Goal: Participate in discussion: Engage in conversation with other users on a specific topic

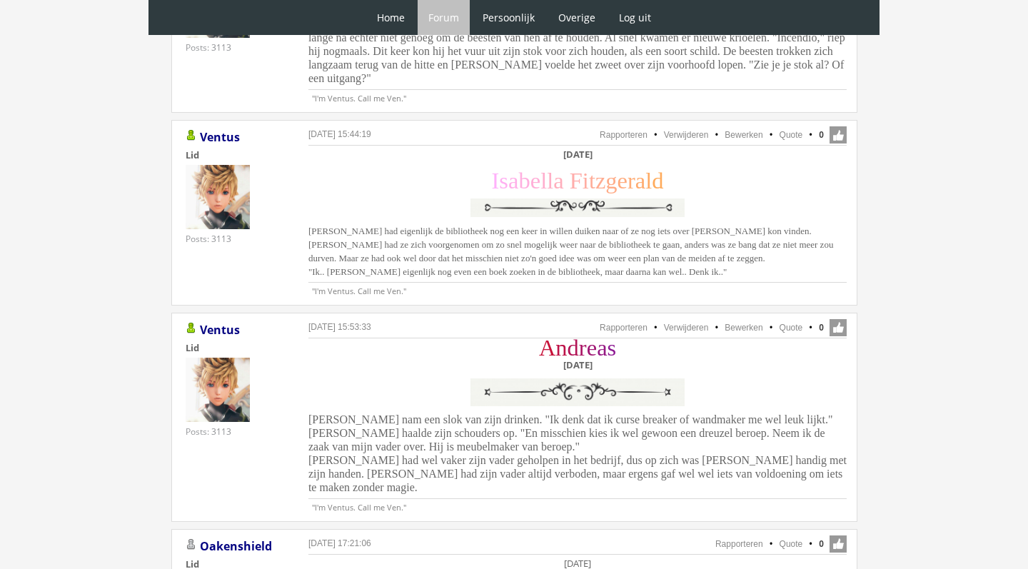
scroll to position [2735, 0]
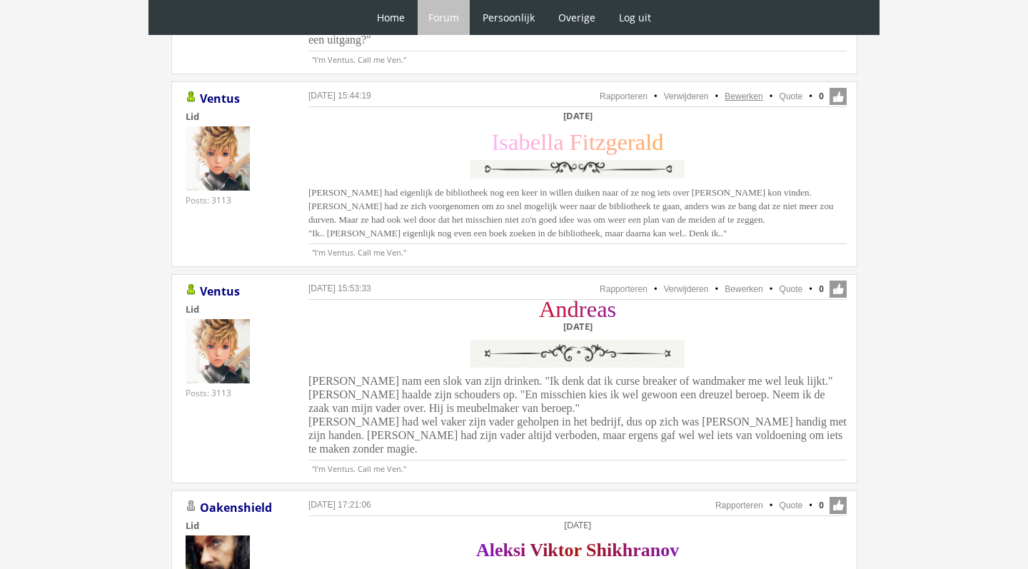
click at [741, 91] on link "Bewerken" at bounding box center [744, 96] width 38 height 10
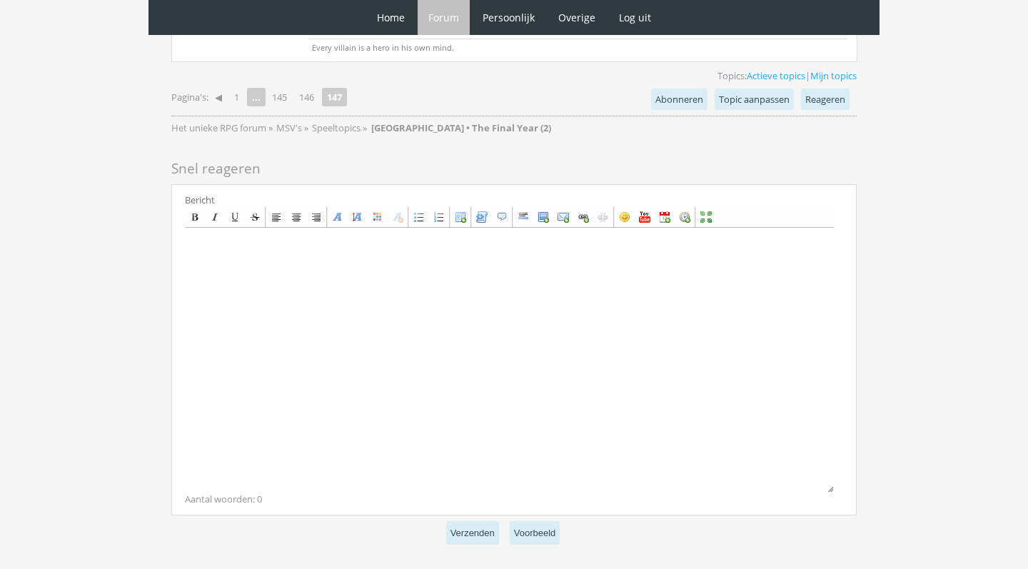
scroll to position [3386, 0]
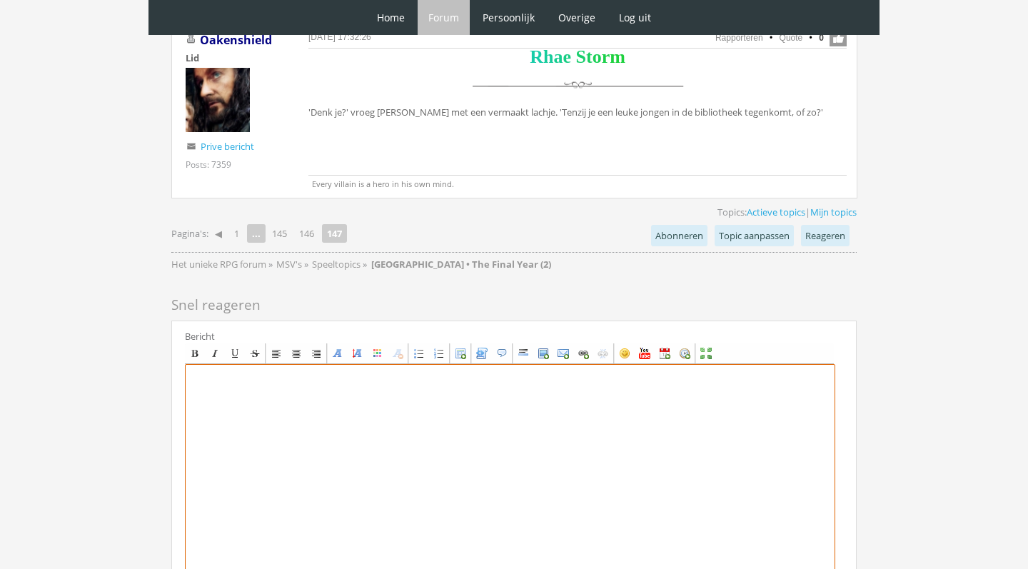
click at [405, 454] on textarea at bounding box center [510, 496] width 651 height 265
paste textarea "[center][b]Zaterdag 27 november[/b] [size=7][font=Georgia][color=#FFB0FA]I[/col…"
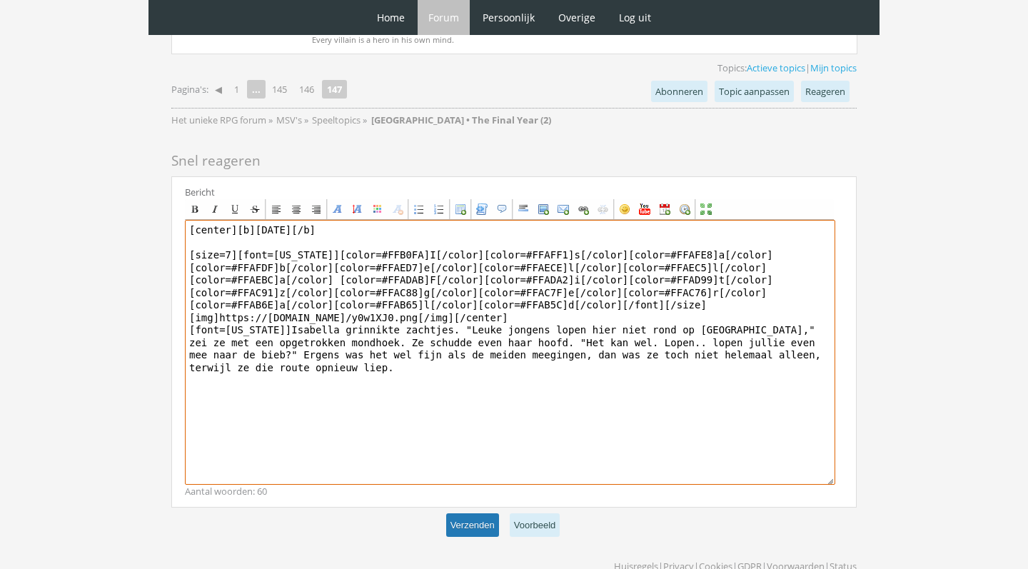
scroll to position [3529, 0]
type textarea "[center][b]Zaterdag 27 november[/b] [size=7][font=Georgia][color=#FFB0FA]I[/col…"
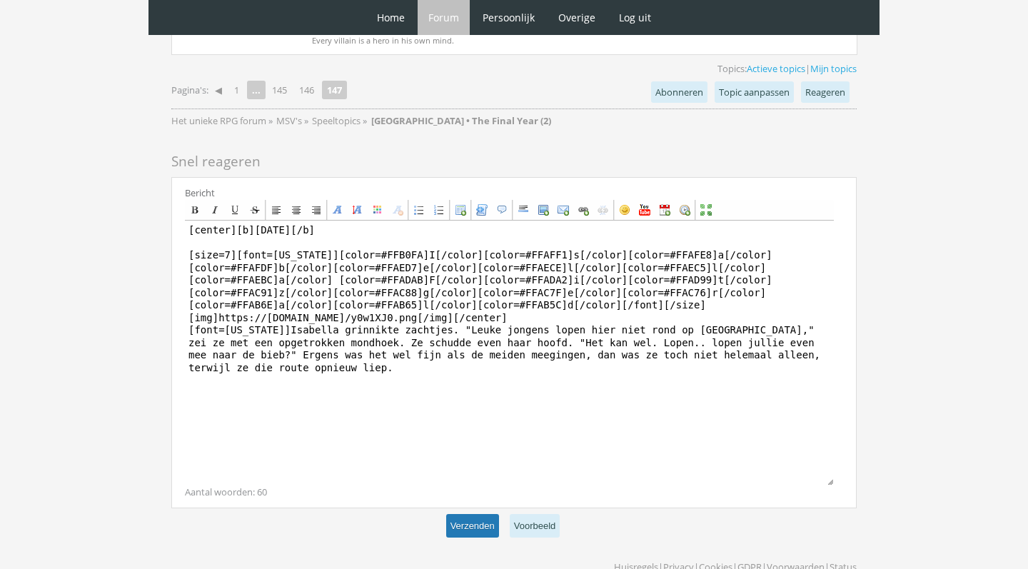
click at [473, 514] on button "Verzenden" at bounding box center [472, 526] width 53 height 24
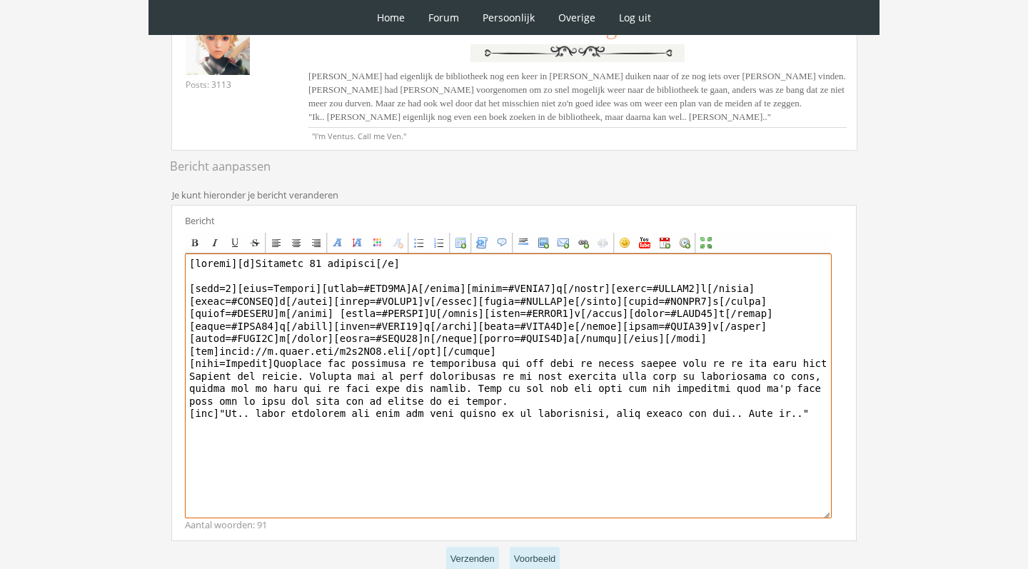
scroll to position [252, 0]
drag, startPoint x: 326, startPoint y: 359, endPoint x: 451, endPoint y: 481, distance: 173.7
click at [445, 476] on textarea at bounding box center [508, 385] width 647 height 265
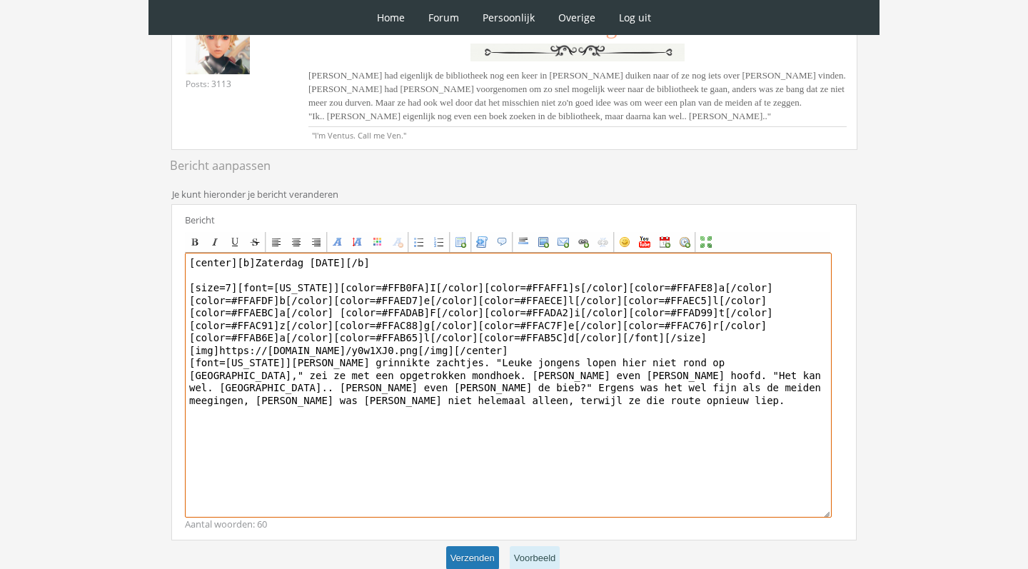
type textarea "[center][b][DATE][/b] [size=7][font=[US_STATE]][color=#FFB0FA]I[/color][color=#…"
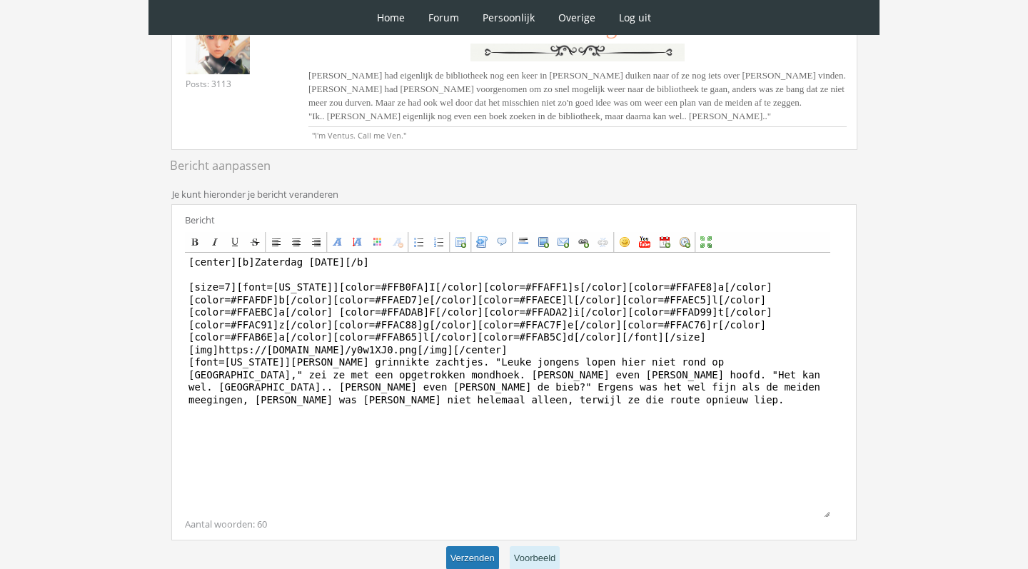
click at [473, 554] on button "Verzenden" at bounding box center [472, 558] width 53 height 24
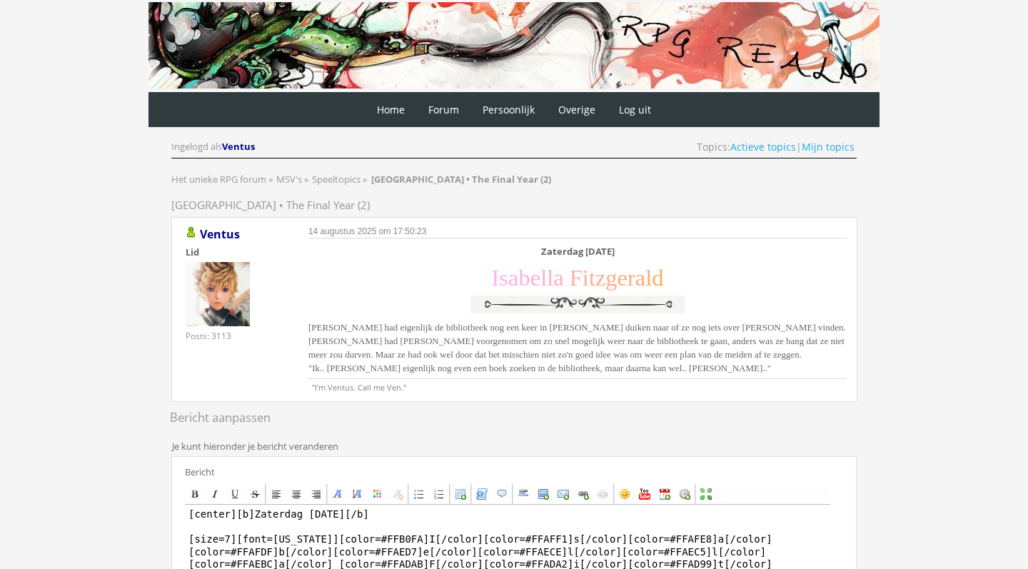
scroll to position [0, 0]
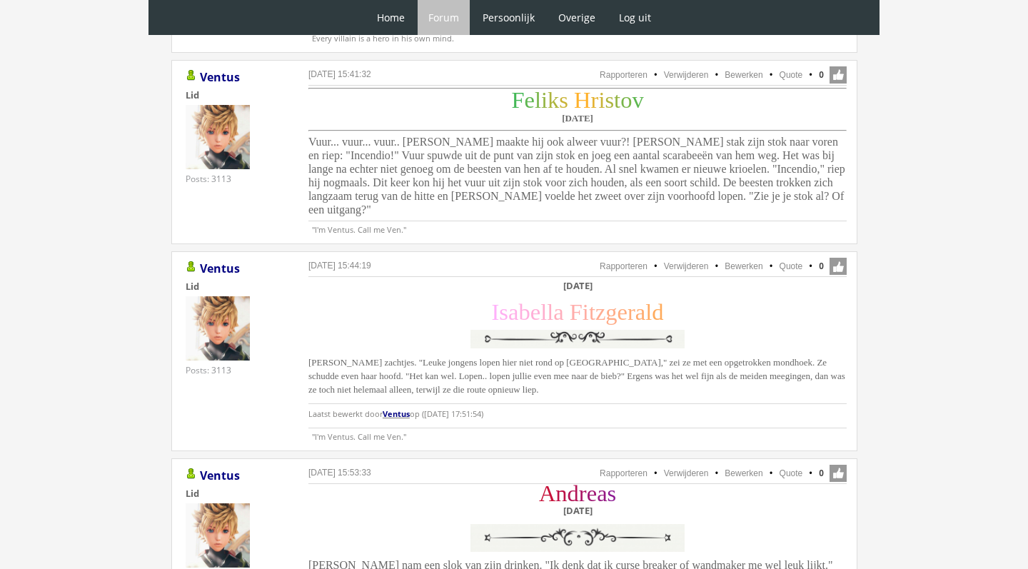
scroll to position [2508, 0]
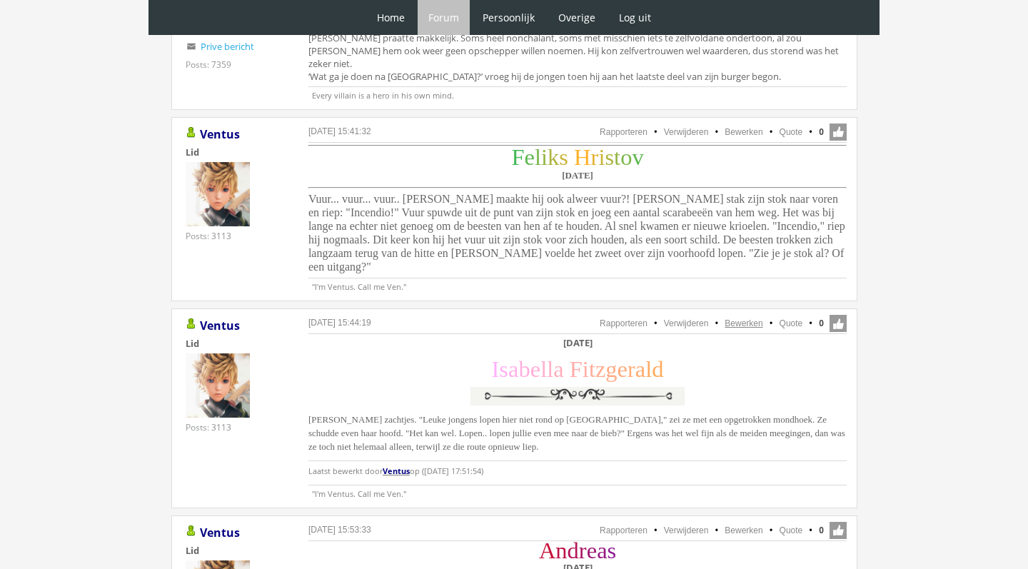
click at [739, 319] on link "Bewerken" at bounding box center [744, 324] width 38 height 10
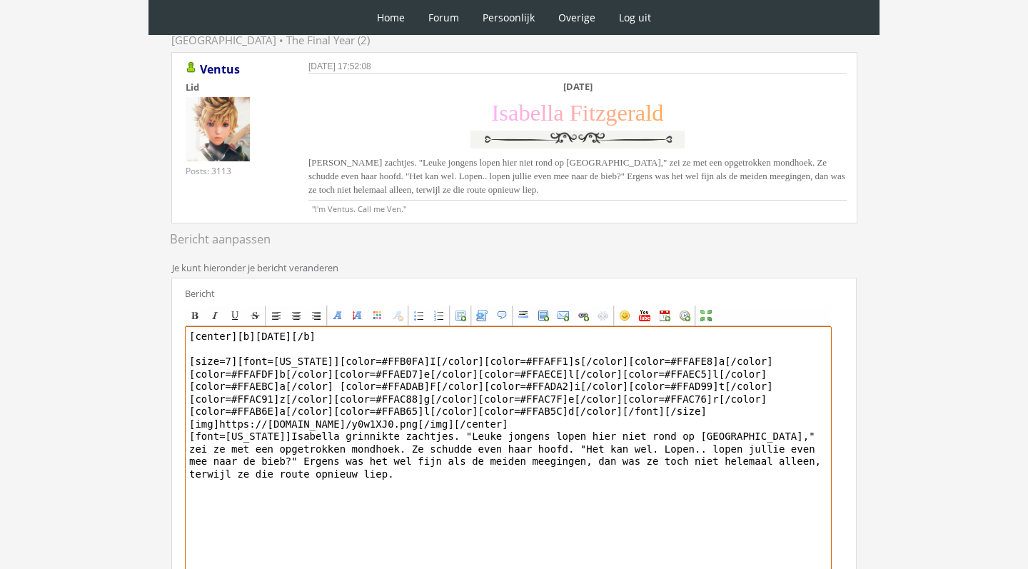
scroll to position [169, 0]
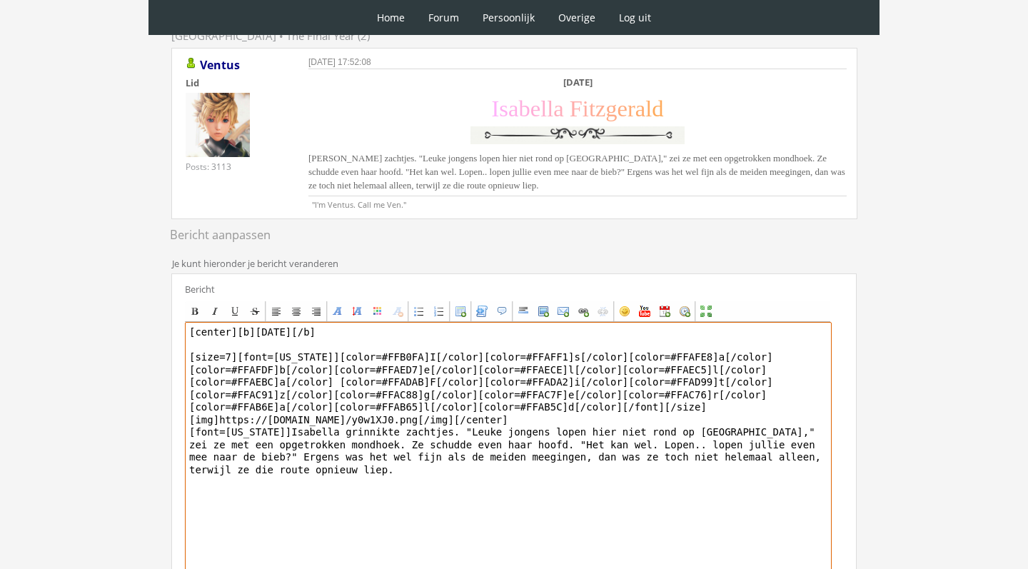
drag, startPoint x: 339, startPoint y: 468, endPoint x: 129, endPoint y: 276, distance: 284.6
click at [129, 276] on div "0 Home Forum Forum index Actieve topics Mijn topics Persoonlijk Profiel Prive b…" at bounding box center [514, 273] width 1028 height 885
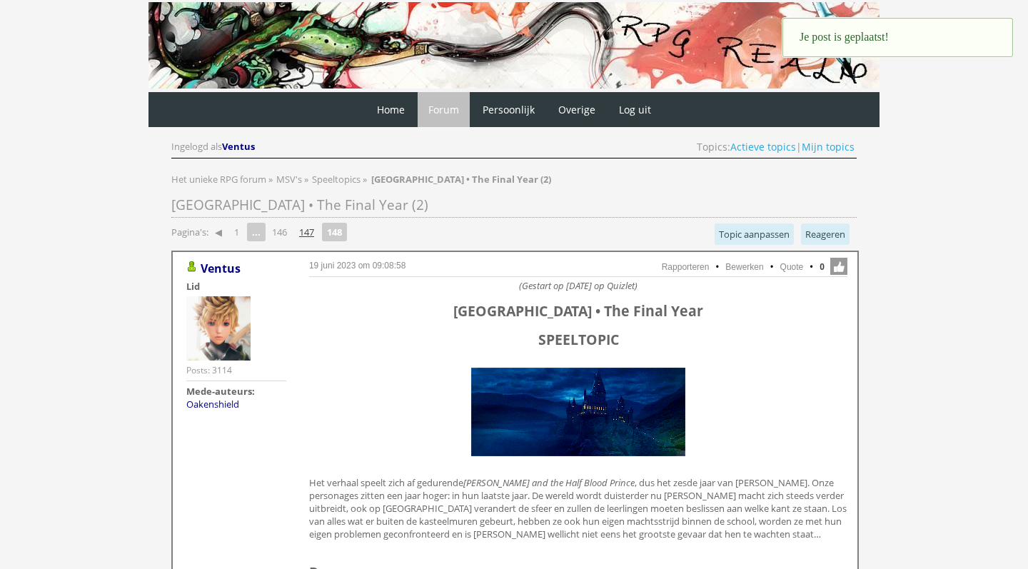
click at [309, 230] on link "147" at bounding box center [307, 232] width 26 height 20
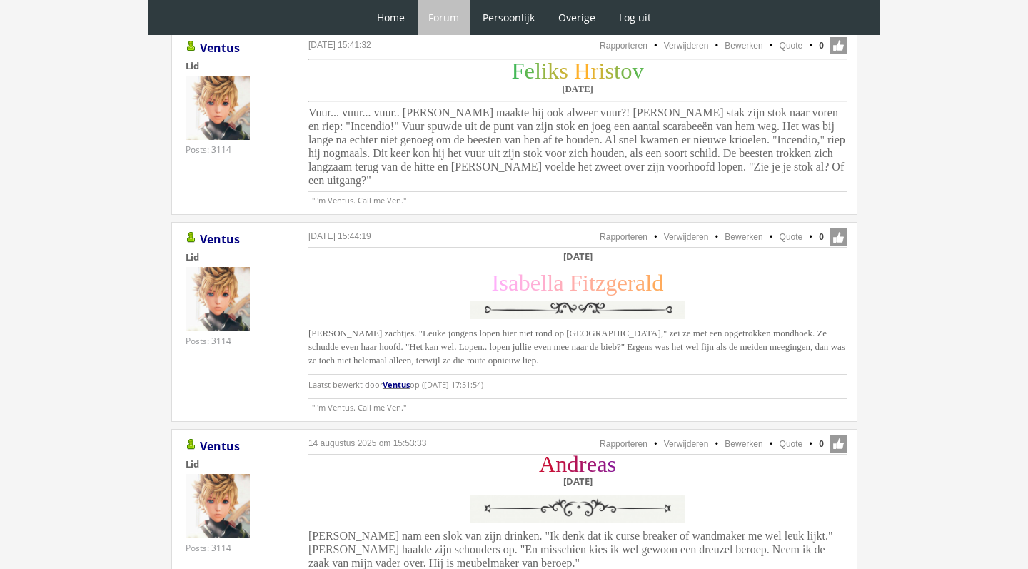
scroll to position [2580, 0]
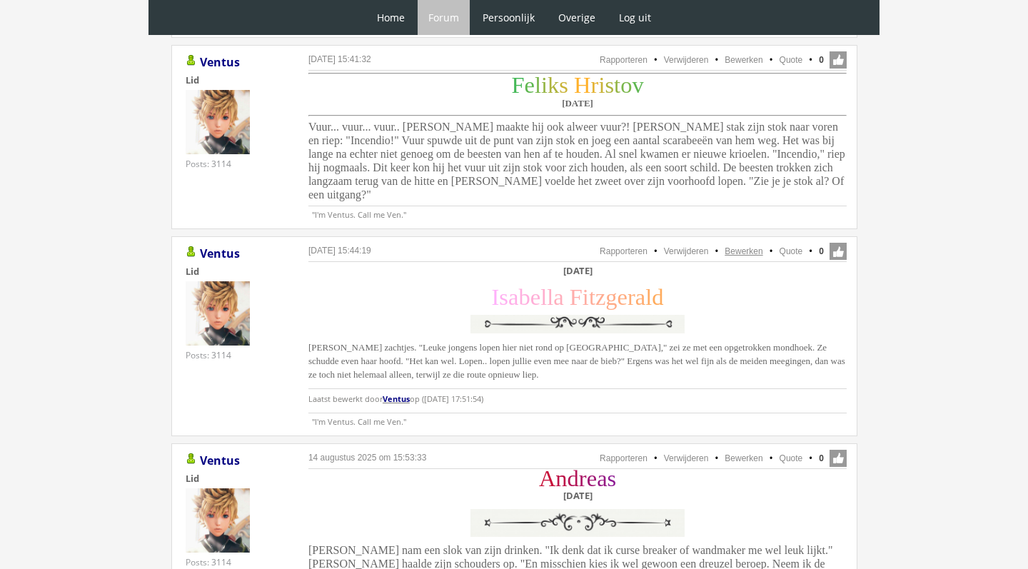
click at [747, 246] on link "Bewerken" at bounding box center [744, 251] width 38 height 10
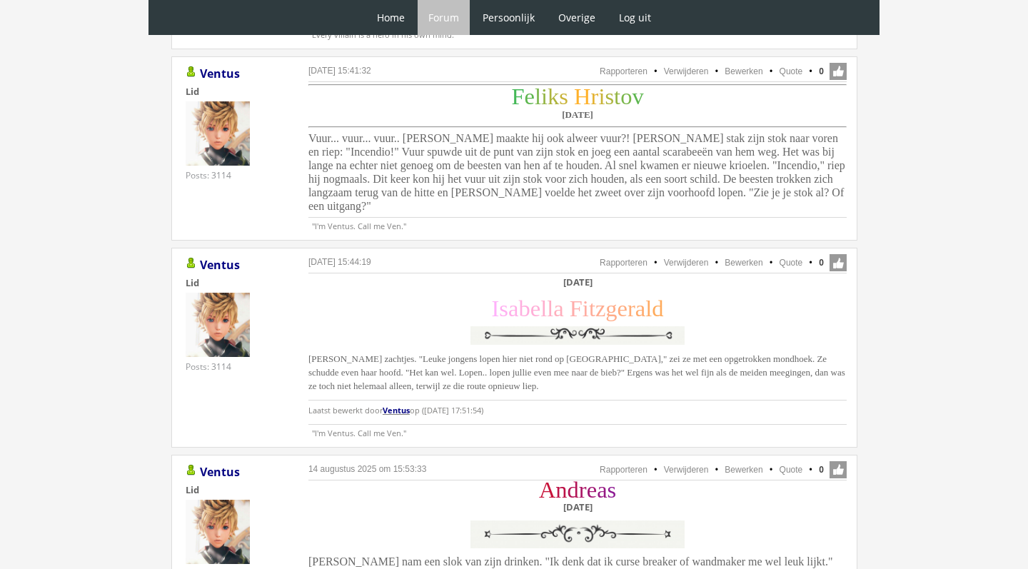
scroll to position [2570, 0]
click at [749, 257] on link "Bewerken" at bounding box center [744, 262] width 38 height 10
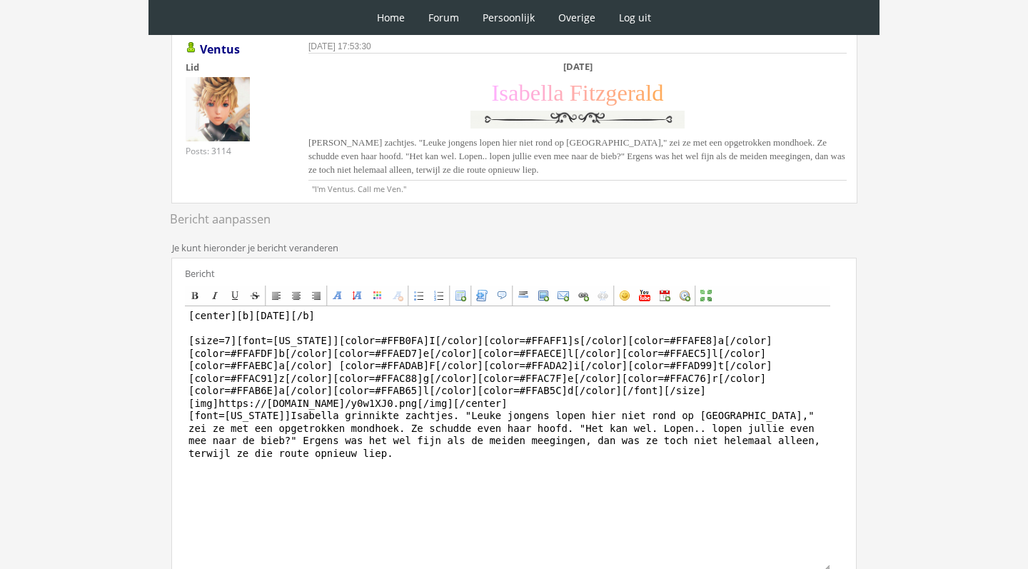
scroll to position [200, 0]
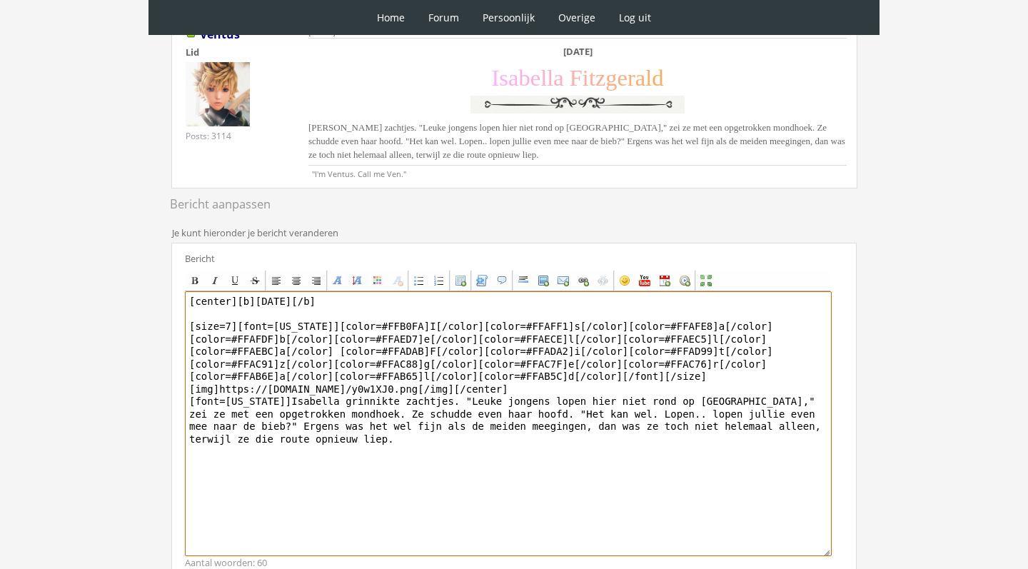
drag, startPoint x: 191, startPoint y: 298, endPoint x: 417, endPoint y: 559, distance: 345.8
click at [416, 558] on div "Bericht Bold Italic Underline Strikethrough Align left Center Align right Font …" at bounding box center [514, 411] width 686 height 336
paste textarea "Isabella had eigenlijk de bibliotheek nog een keer in willen duiken naar of ze …"
click at [316, 387] on textarea "[center][b]Zaterdag 27 november[/b] [size=7][font=Georgia][color=#FFB0FA]I[/col…" at bounding box center [508, 423] width 647 height 265
drag, startPoint x: 272, startPoint y: 399, endPoint x: 350, endPoint y: 481, distance: 113.2
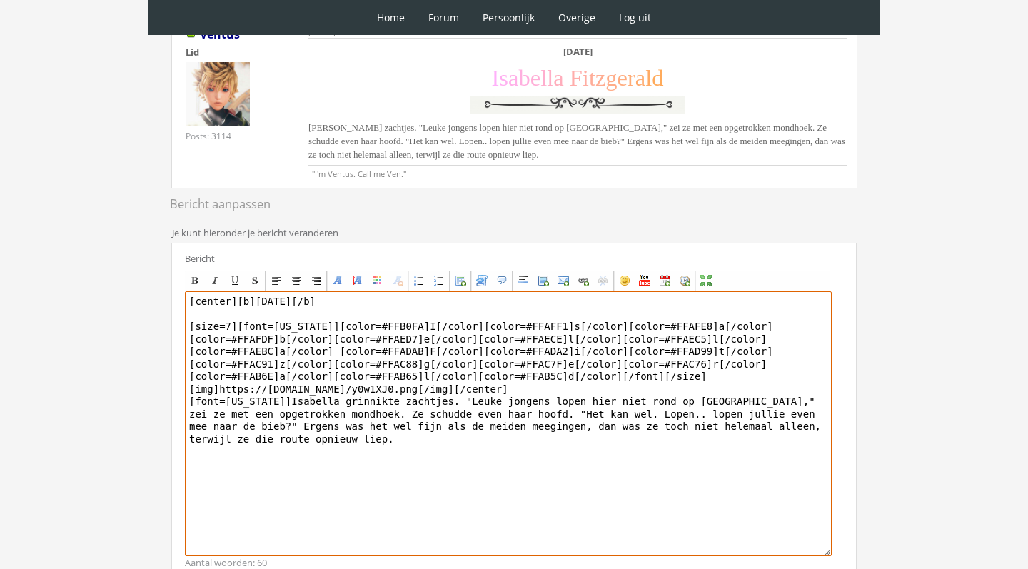
click at [348, 480] on textarea "[center][b]Zaterdag 27 november[/b] [size=7][font=Georgia][color=#FFB0FA]I[/col…" at bounding box center [508, 423] width 647 height 265
paste textarea "had eigenlijk de bibliotheek nog een keer in willen duiken naar of ze nog iets …"
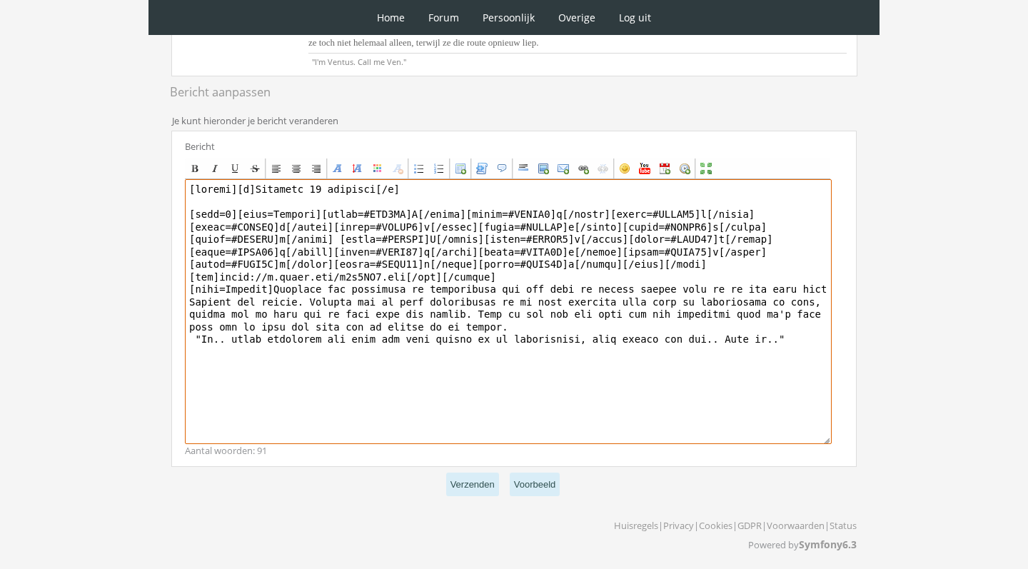
scroll to position [311, 0]
type textarea "[center][b]Zaterdag 27 november[/b] [size=7][font=Georgia][color=#FFB0FA]I[/col…"
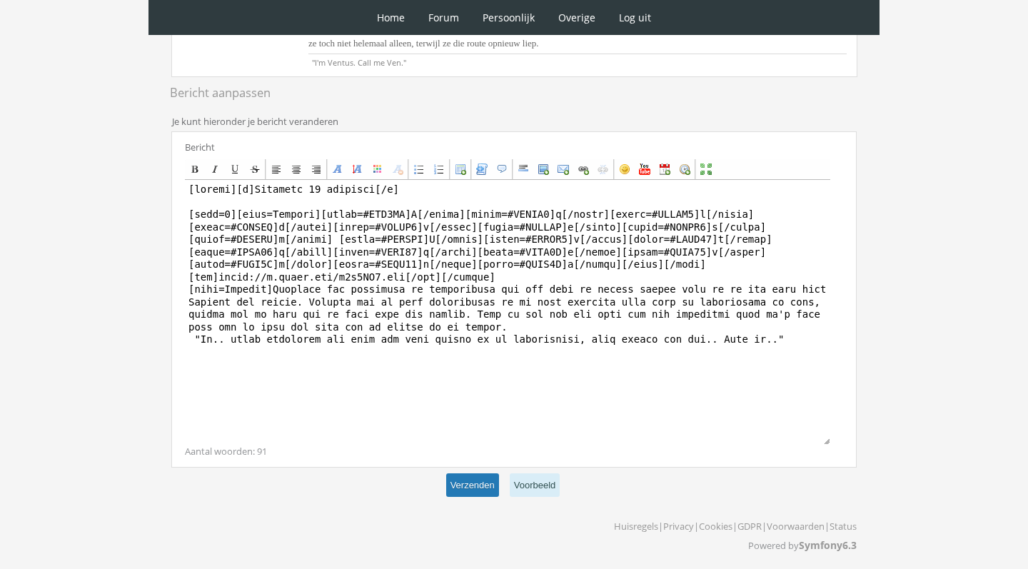
click at [468, 488] on button "Verzenden" at bounding box center [472, 485] width 53 height 24
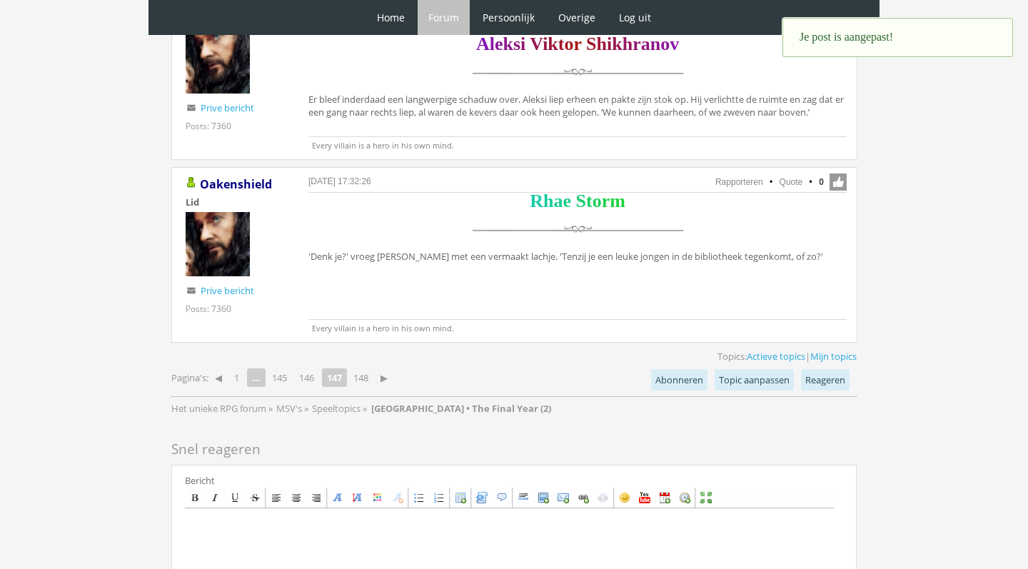
scroll to position [3267, 0]
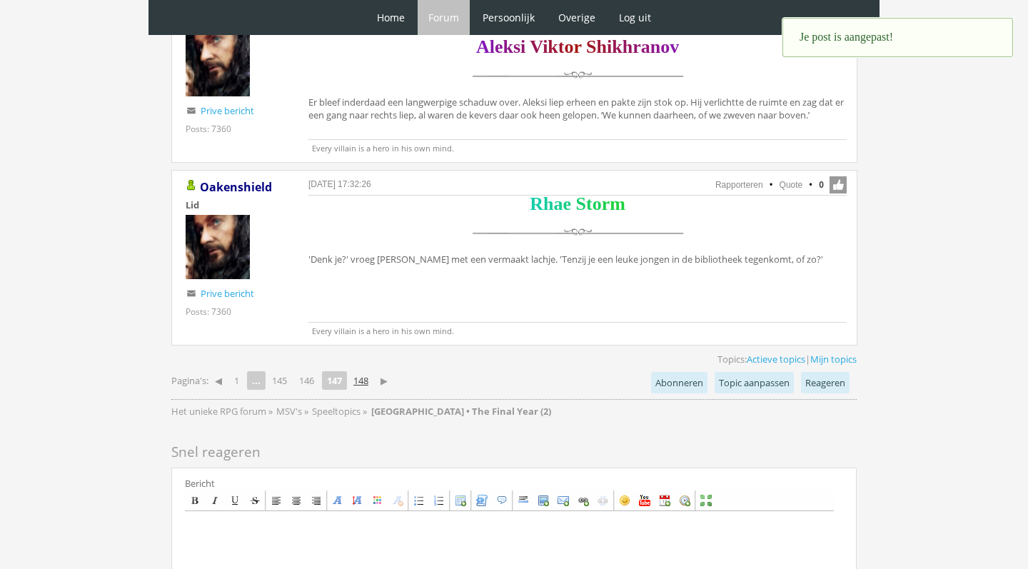
click at [365, 371] on link "148" at bounding box center [361, 381] width 26 height 20
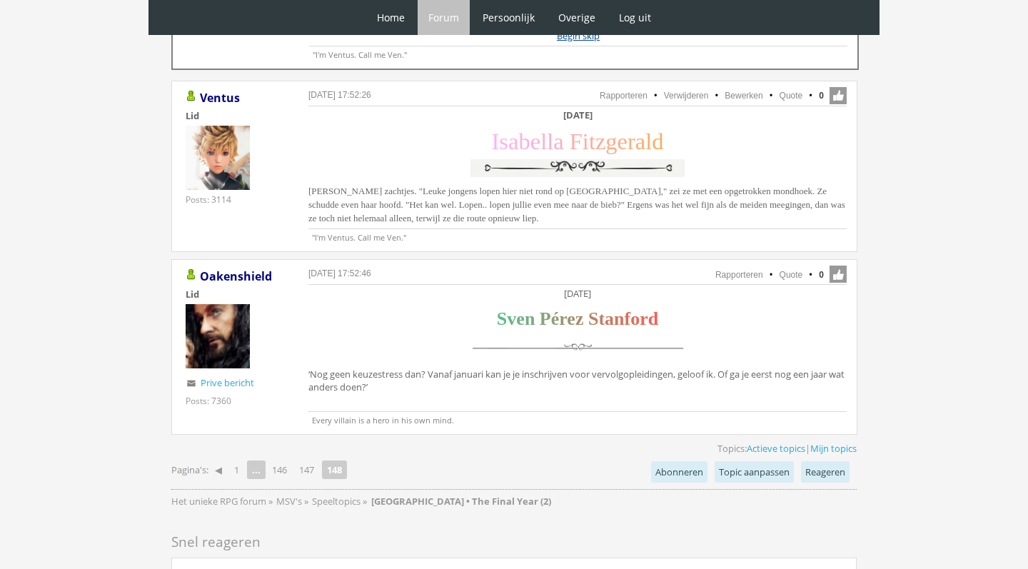
scroll to position [748, 0]
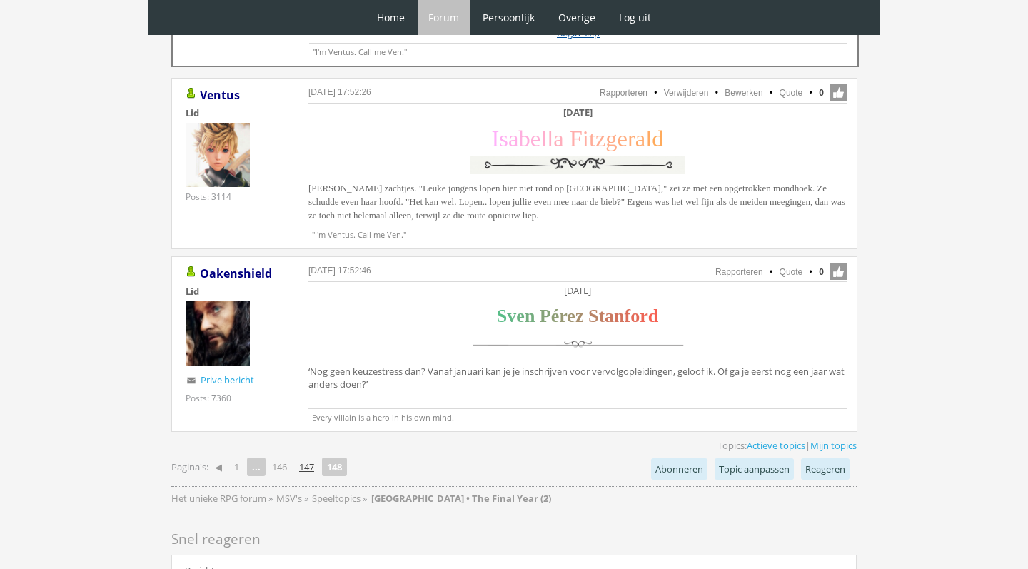
click at [316, 464] on link "147" at bounding box center [307, 467] width 26 height 20
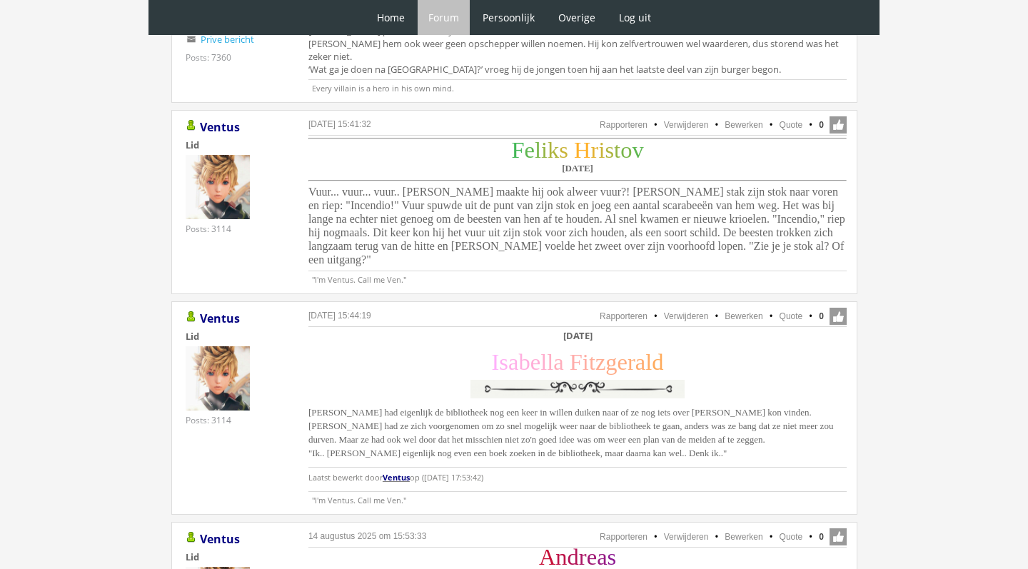
scroll to position [2512, 0]
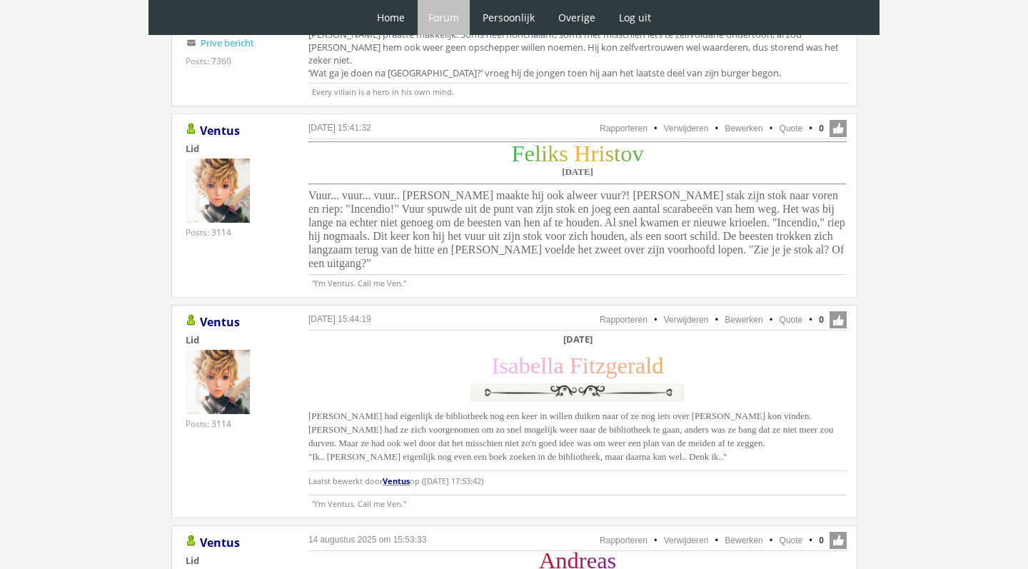
click at [793, 122] on li "Quote" at bounding box center [784, 128] width 37 height 13
click at [792, 124] on link "Quote" at bounding box center [792, 129] width 24 height 10
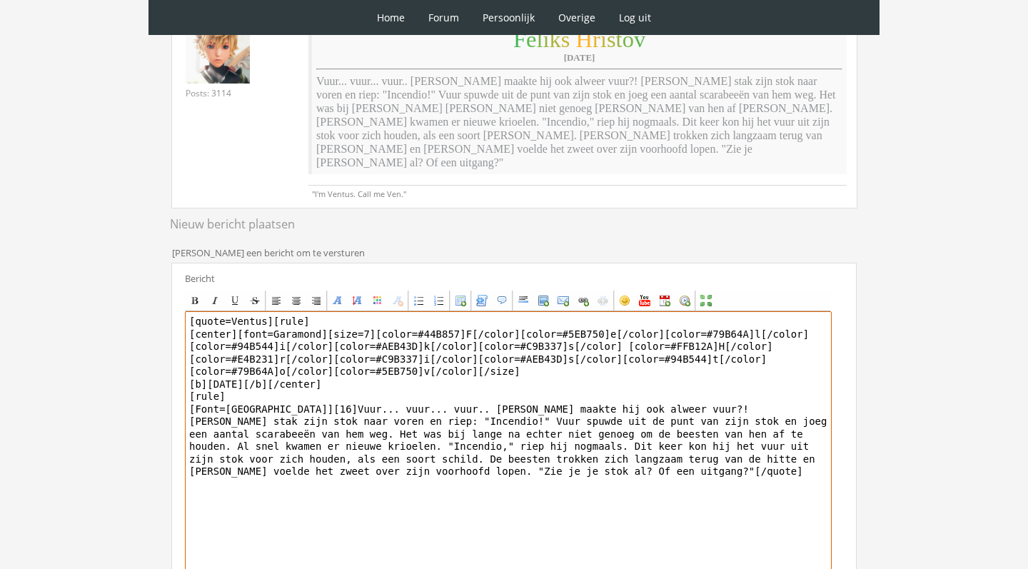
drag, startPoint x: 273, startPoint y: 293, endPoint x: 168, endPoint y: 286, distance: 105.2
click at [169, 286] on div "RPG Realm Ingelogd als Ventus Topics: Actieve topics | Mijn topics Het unieke R…" at bounding box center [514, 285] width 713 height 836
drag, startPoint x: 304, startPoint y: 374, endPoint x: 647, endPoint y: 568, distance: 394.0
click at [631, 568] on form "Schrijf een bericht om te versturen Bericht Bold Italic Underline Strikethrough…" at bounding box center [514, 436] width 686 height 395
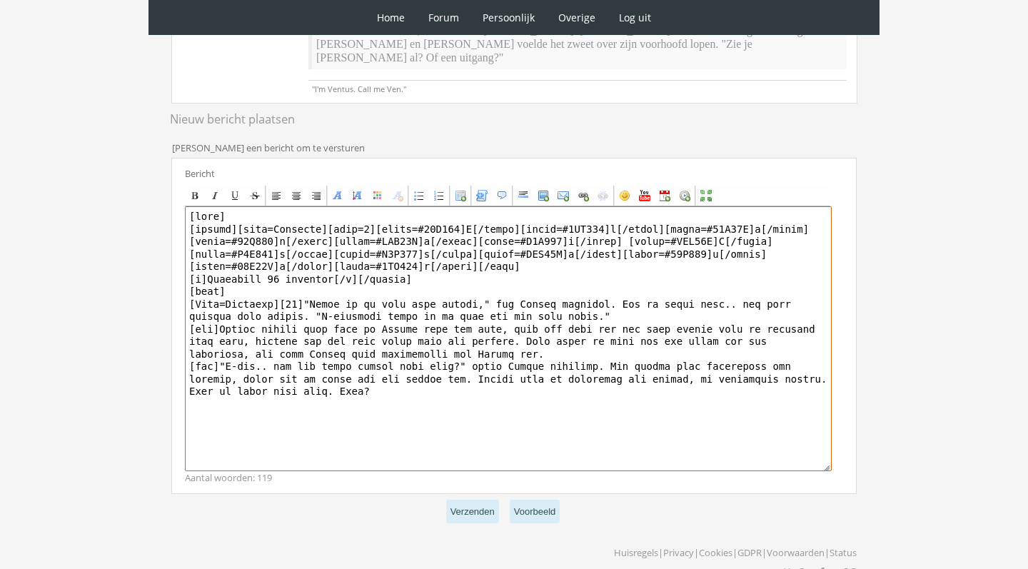
scroll to position [348, 0]
type textarea "[rule] [center][font=Garamond][size=7][color=#44B857]F[/color][color=#5EB750]e[…"
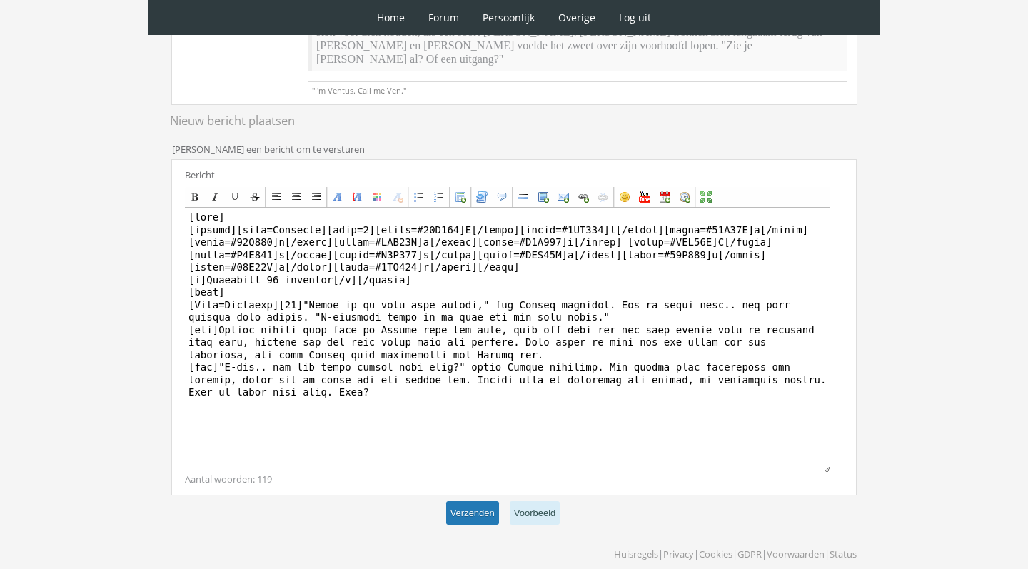
click at [458, 501] on button "Verzenden" at bounding box center [472, 513] width 53 height 24
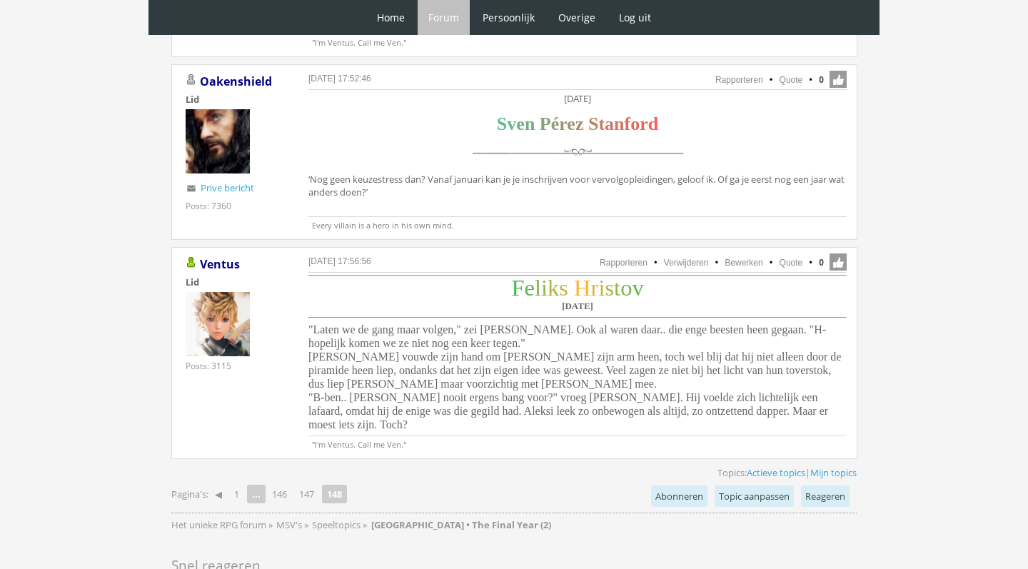
scroll to position [946, 0]
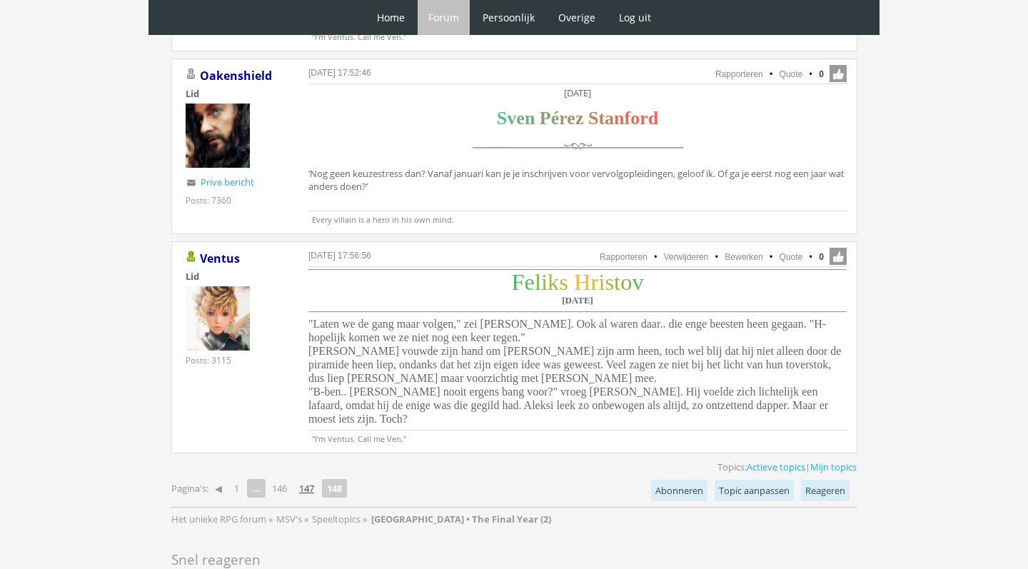
click at [316, 478] on link "147" at bounding box center [307, 488] width 26 height 20
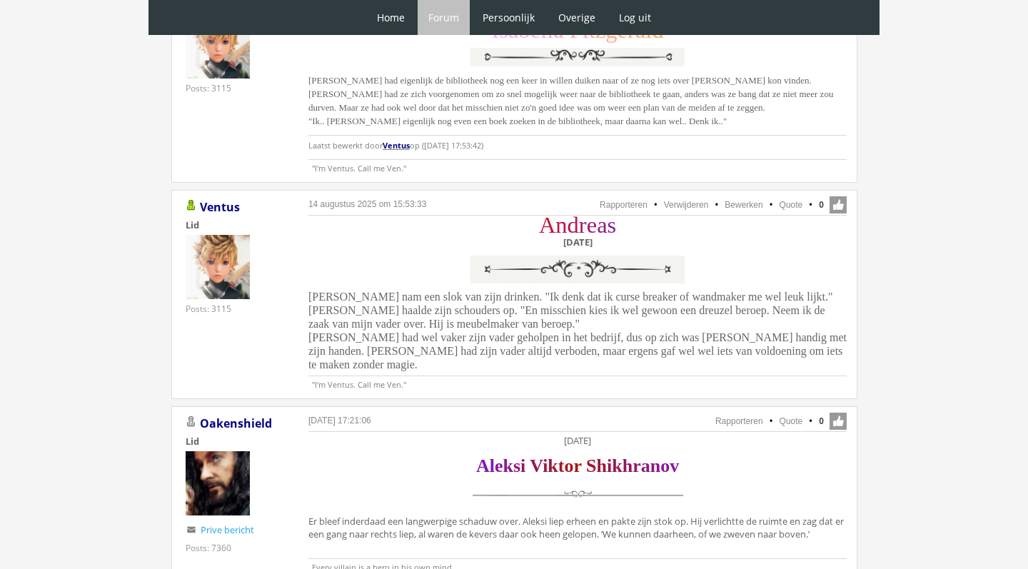
scroll to position [2933, 0]
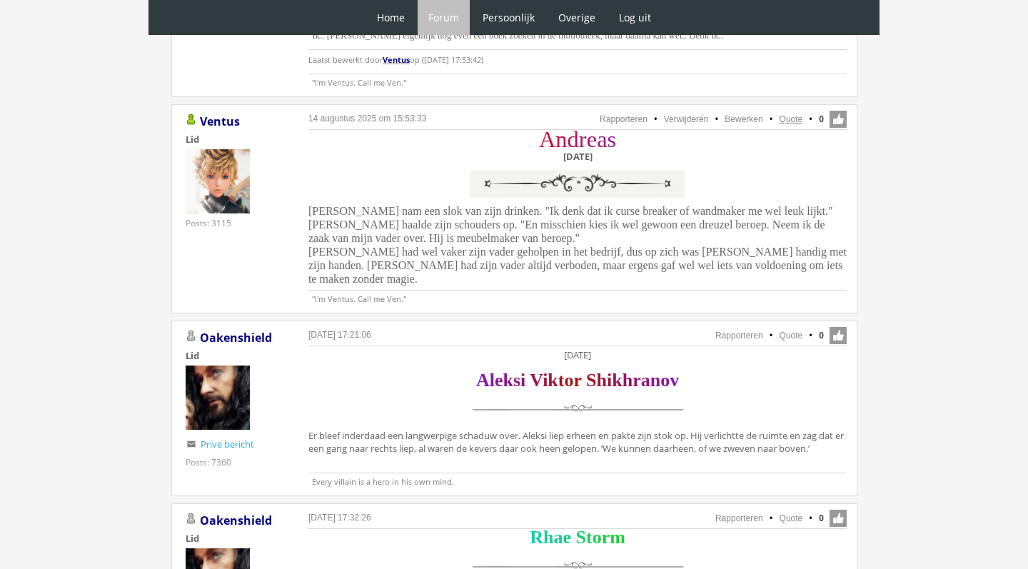
click at [793, 114] on link "Quote" at bounding box center [792, 119] width 24 height 10
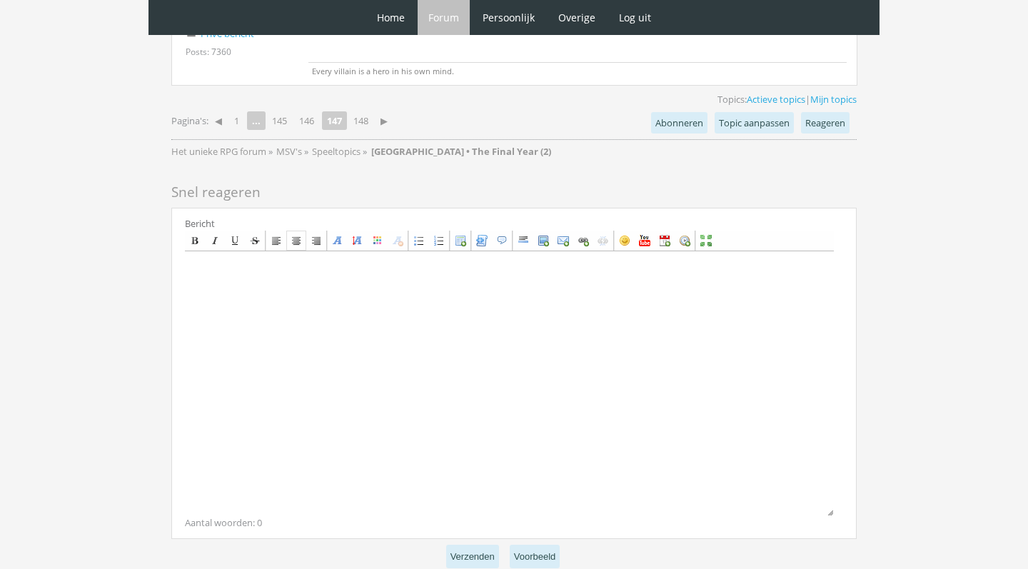
scroll to position [3516, 0]
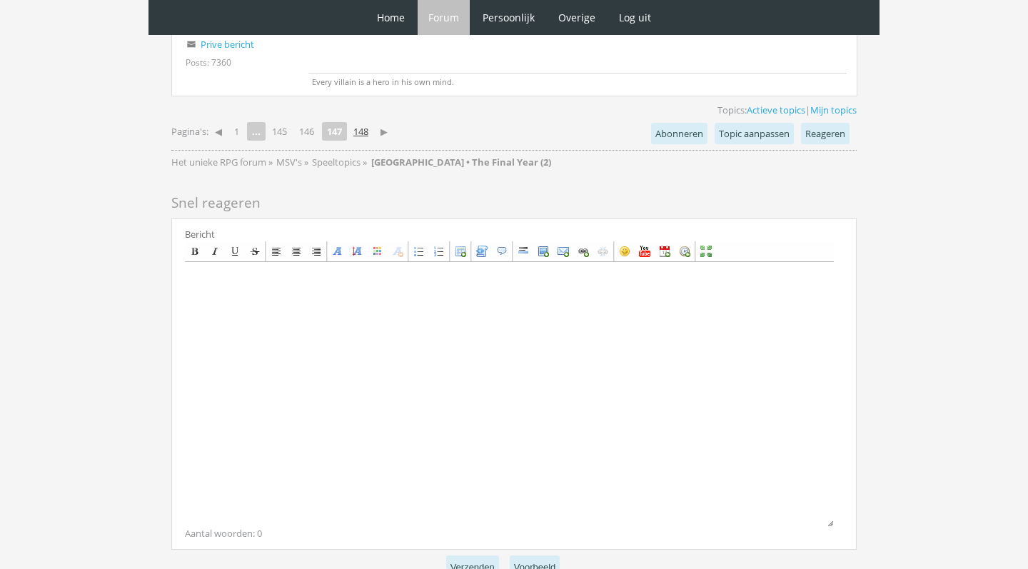
click at [367, 121] on link "148" at bounding box center [361, 131] width 26 height 20
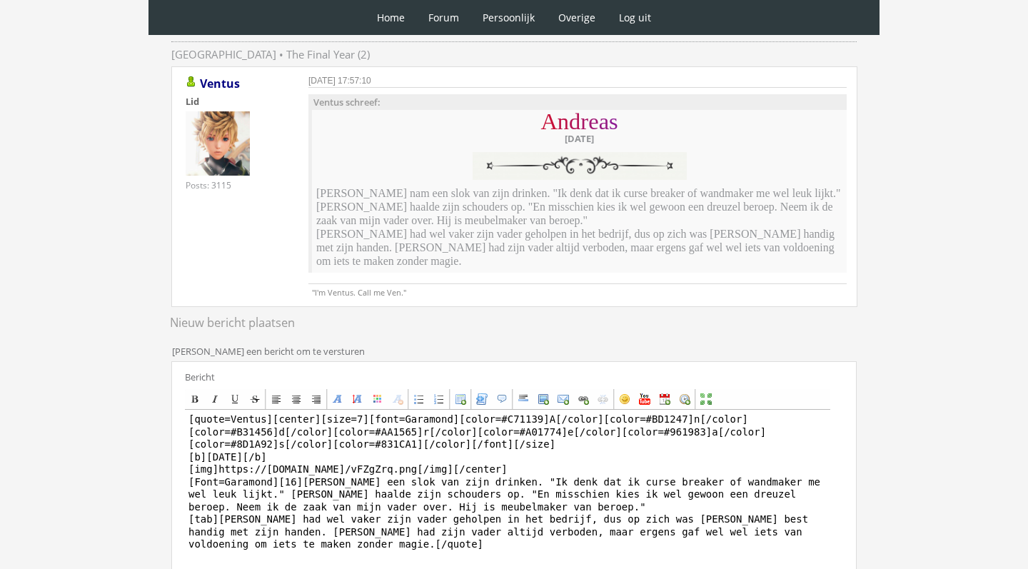
scroll to position [291, 0]
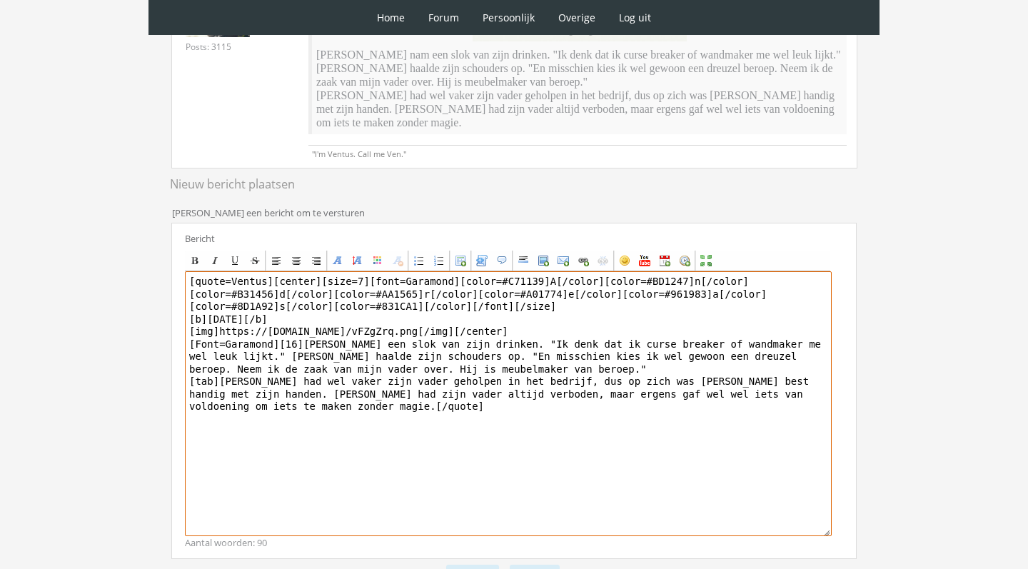
drag, startPoint x: 274, startPoint y: 266, endPoint x: 301, endPoint y: 331, distance: 70.8
click at [301, 331] on textarea "[quote=Ventus][center][size=7][font=Garamond][color=#C71139]A[/color][color=#BD…" at bounding box center [508, 403] width 647 height 265
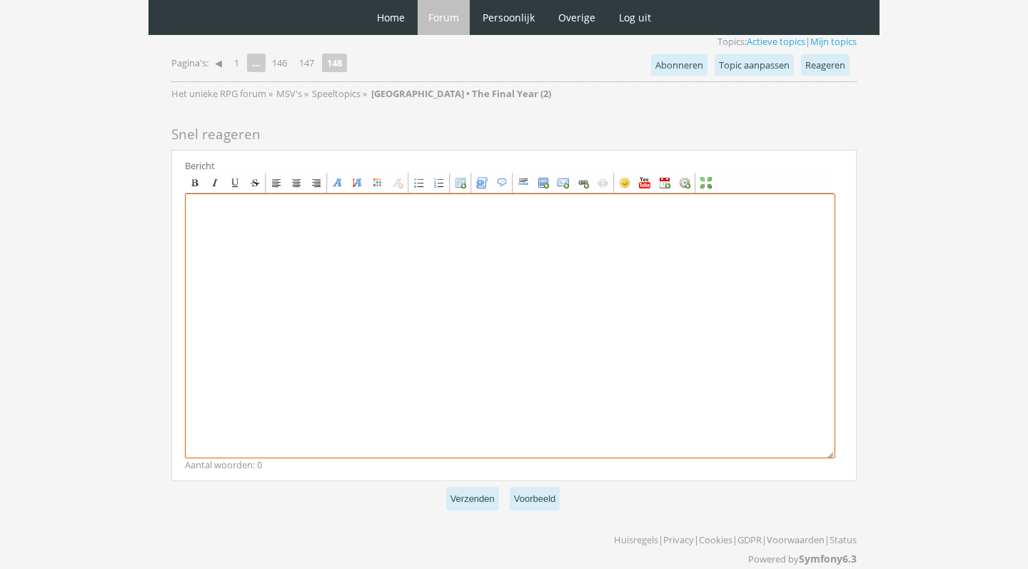
scroll to position [1371, 0]
click at [408, 226] on textarea at bounding box center [510, 326] width 651 height 265
paste textarea "[center][size=7][font=Garamond][color=#C71139]A[/color][color=#BD1247]n[/color]…"
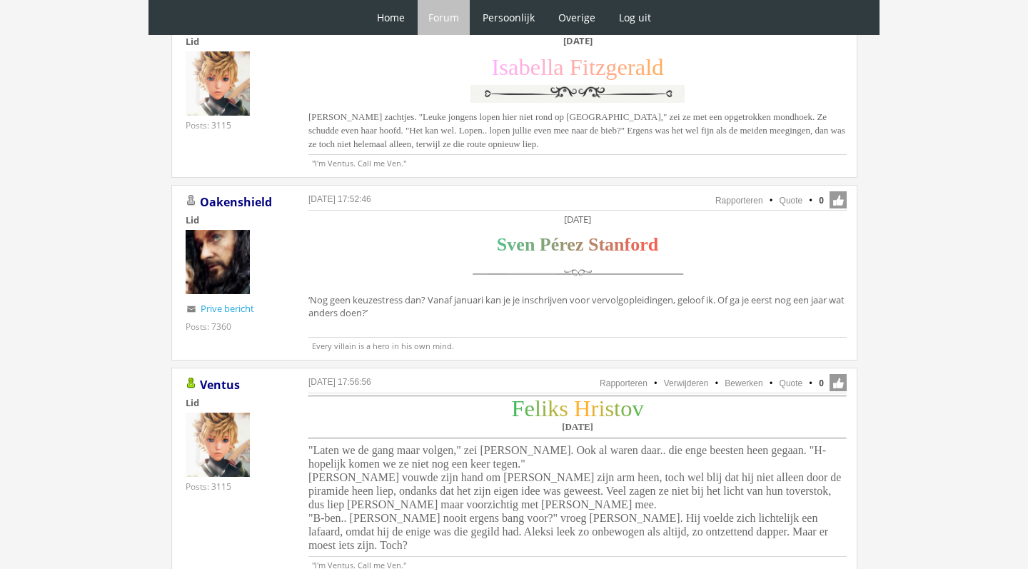
scroll to position [1336, 0]
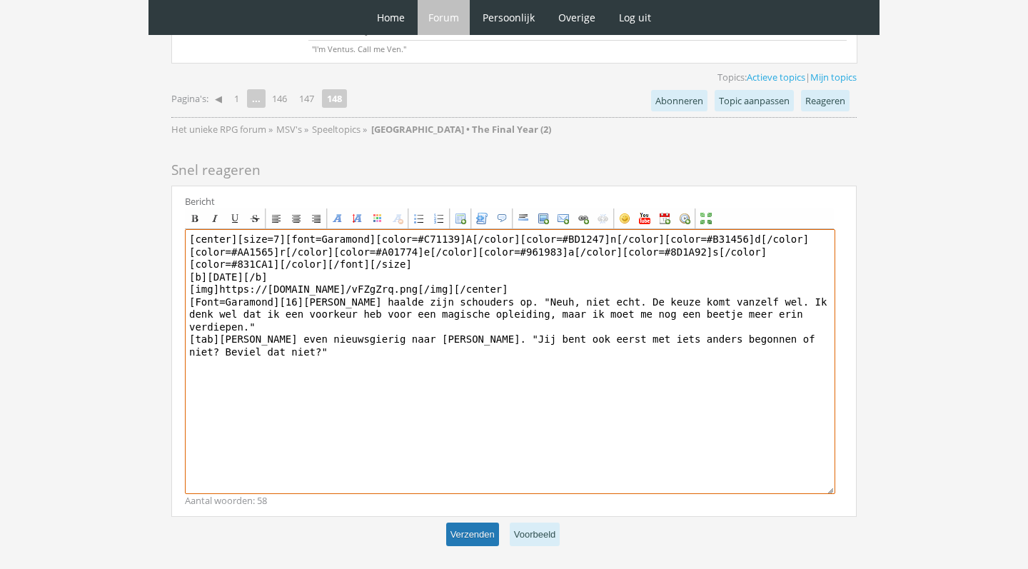
type textarea "[center][size=7][font=Garamond][color=#C71139]A[/color][color=#BD1247]n[/color]…"
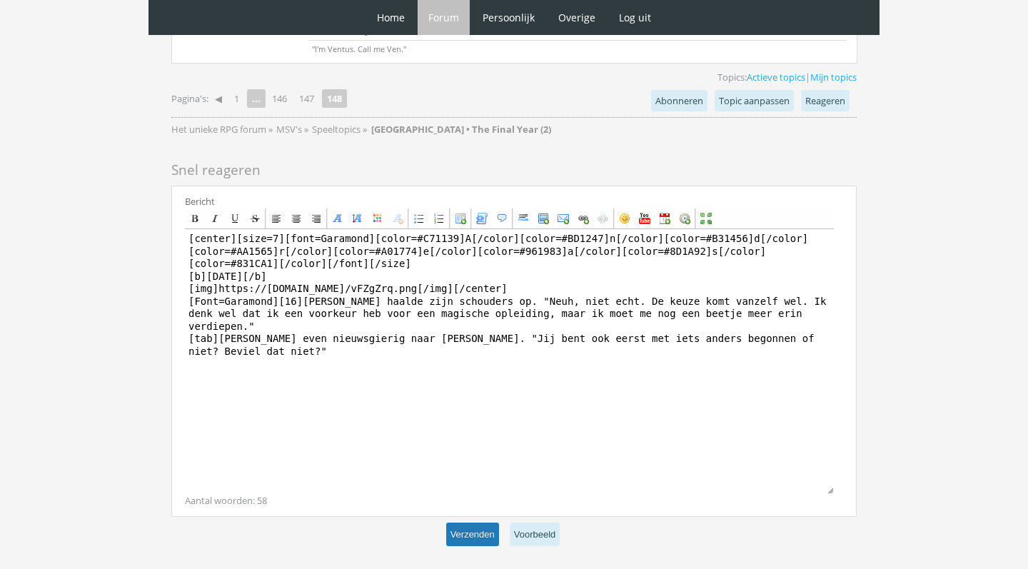
click at [480, 523] on button "Verzenden" at bounding box center [472, 535] width 53 height 24
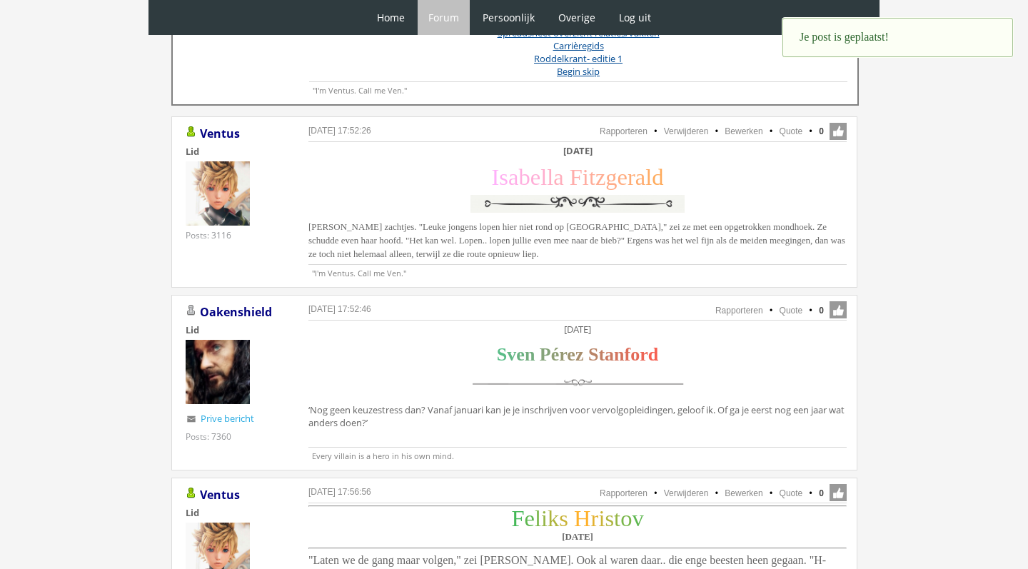
scroll to position [378, 0]
